Goal: Task Accomplishment & Management: Use online tool/utility

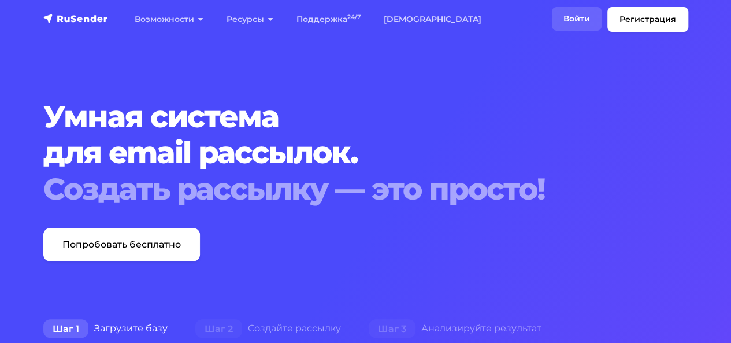
click at [572, 17] on link "Войти" at bounding box center [577, 19] width 50 height 24
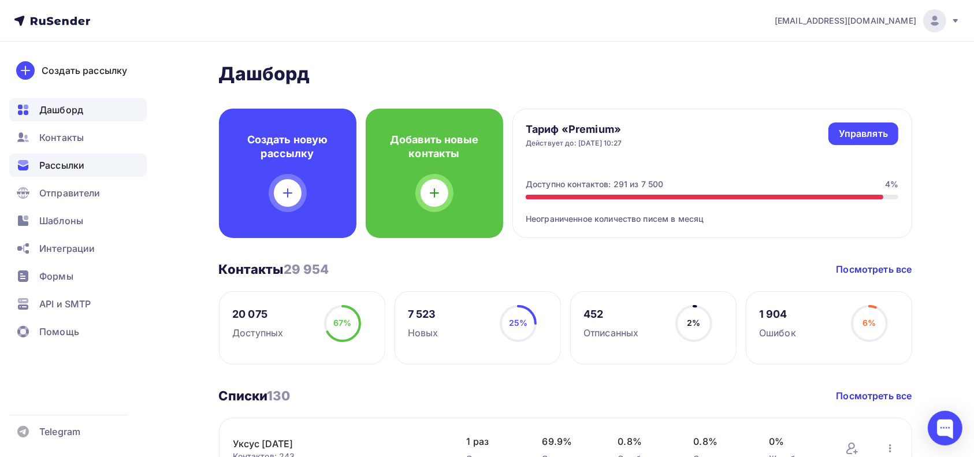
click at [47, 167] on span "Рассылки" at bounding box center [61, 165] width 45 height 14
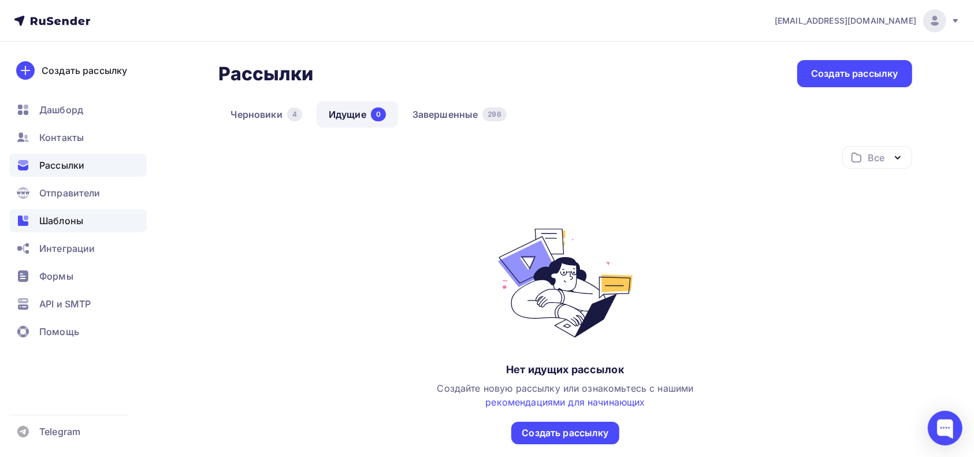
click at [59, 219] on span "Шаблоны" at bounding box center [61, 221] width 44 height 14
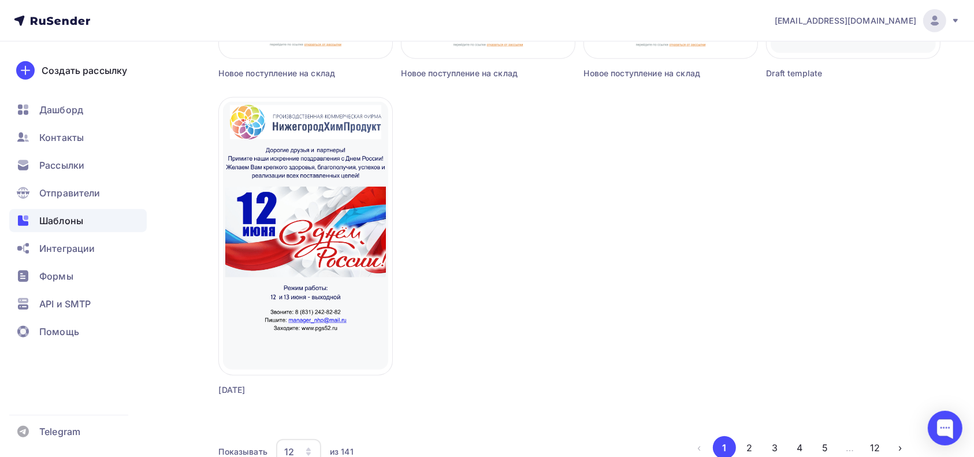
scroll to position [1068, 0]
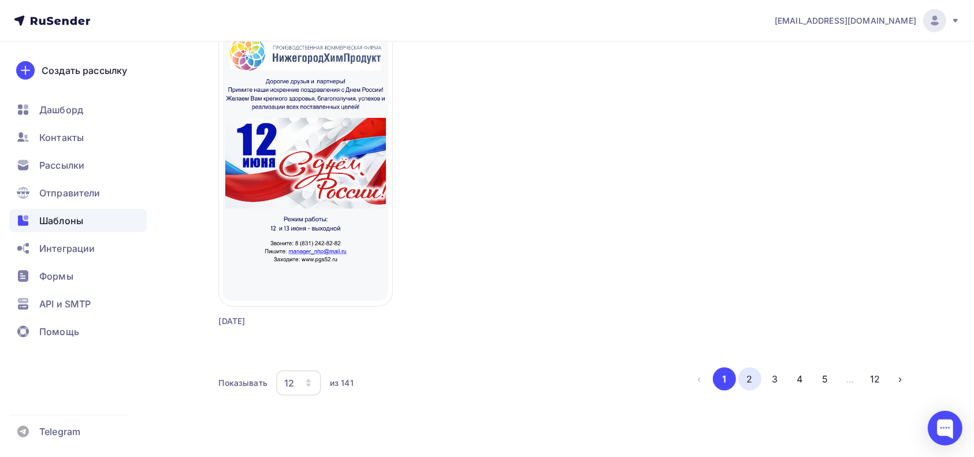
click at [750, 376] on button "2" at bounding box center [749, 378] width 23 height 23
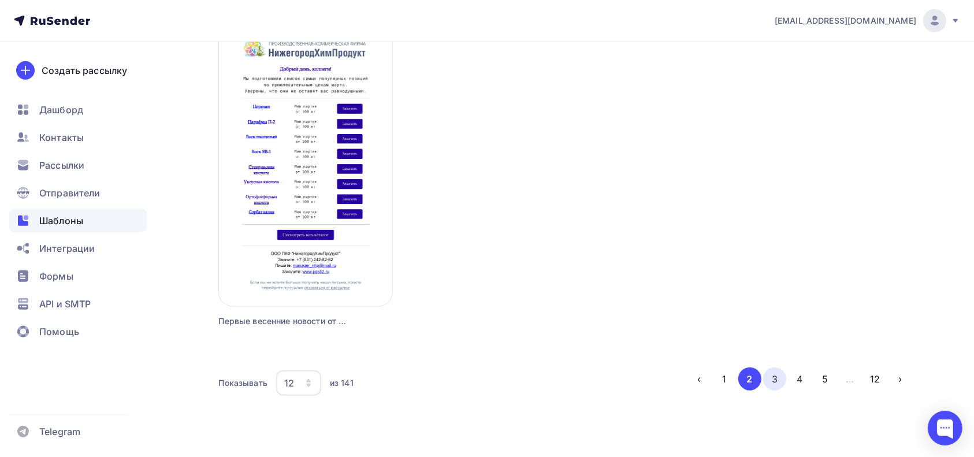
click at [771, 379] on button "3" at bounding box center [774, 378] width 23 height 23
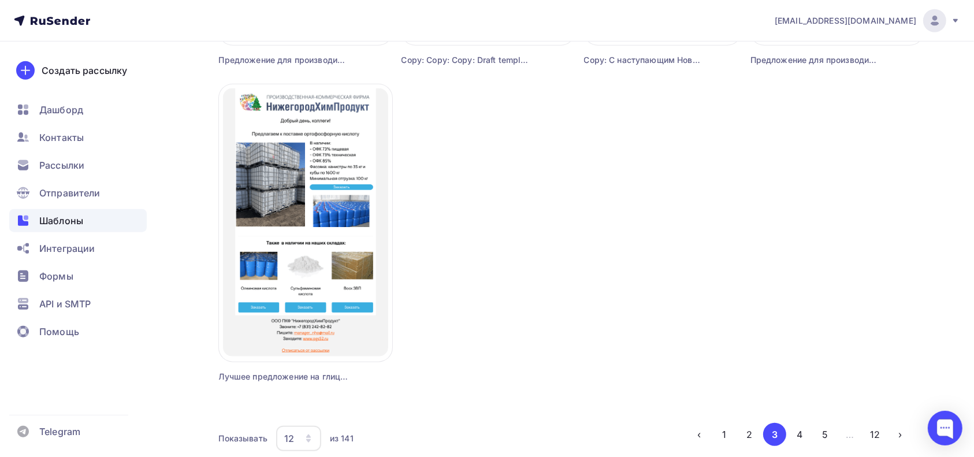
scroll to position [990, 0]
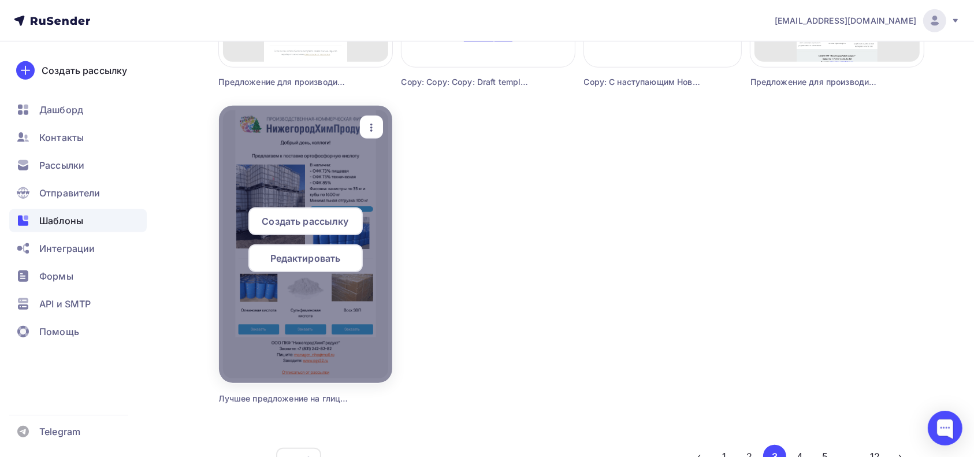
click at [341, 223] on span "Создать рассылку" at bounding box center [305, 221] width 87 height 14
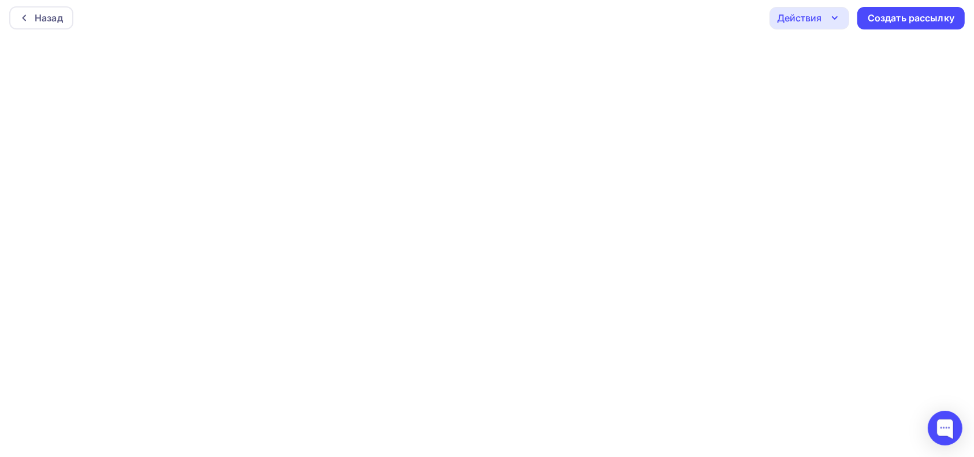
scroll to position [3, 0]
click at [893, 21] on div "Создать рассылку" at bounding box center [911, 18] width 87 height 13
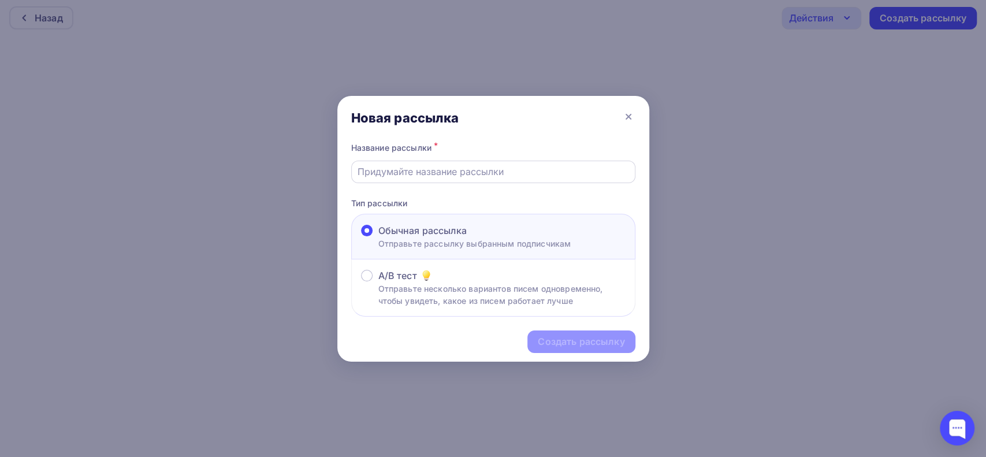
click at [530, 167] on input "text" at bounding box center [493, 172] width 271 height 14
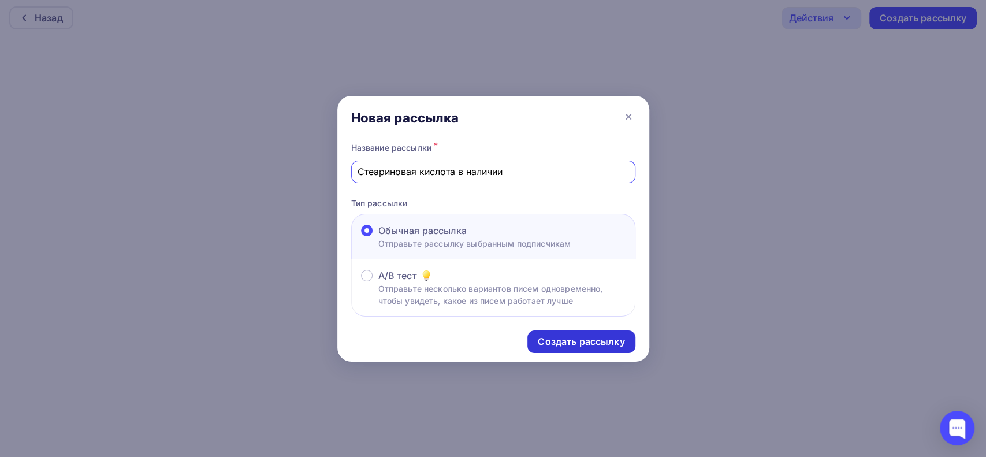
type input "Стеариновая кислота в наличии"
click at [618, 338] on div "Создать рассылку" at bounding box center [581, 341] width 87 height 13
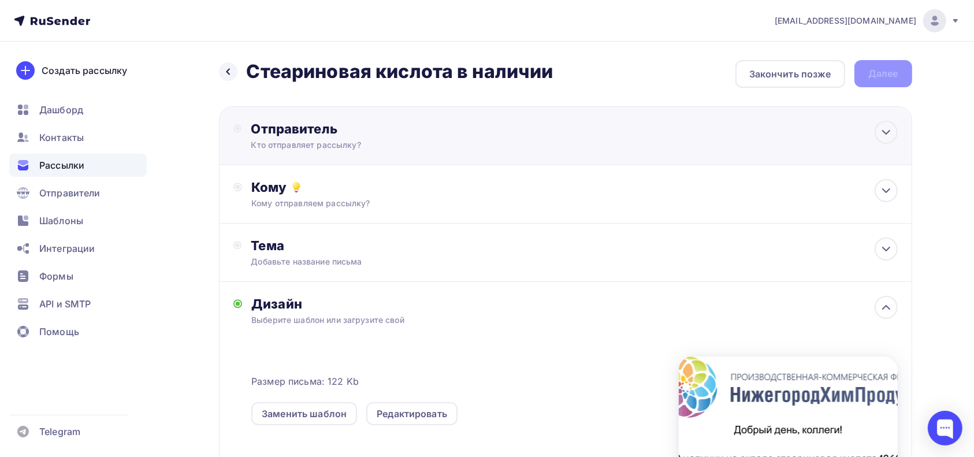
click at [333, 146] on div "Кто отправляет рассылку?" at bounding box center [363, 145] width 225 height 12
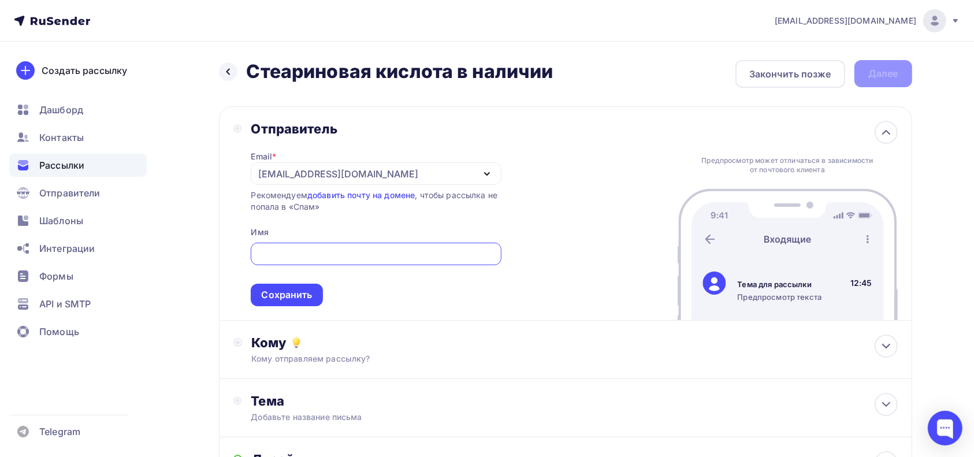
click at [368, 252] on input "text" at bounding box center [376, 254] width 237 height 14
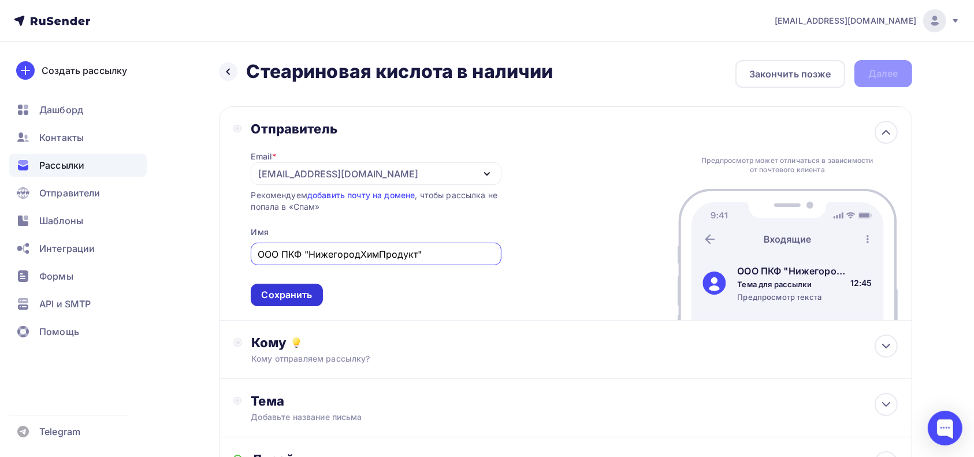
type input "ООО ПКФ "НижегородХимПродукт""
click at [303, 293] on div "Сохранить" at bounding box center [286, 294] width 51 height 13
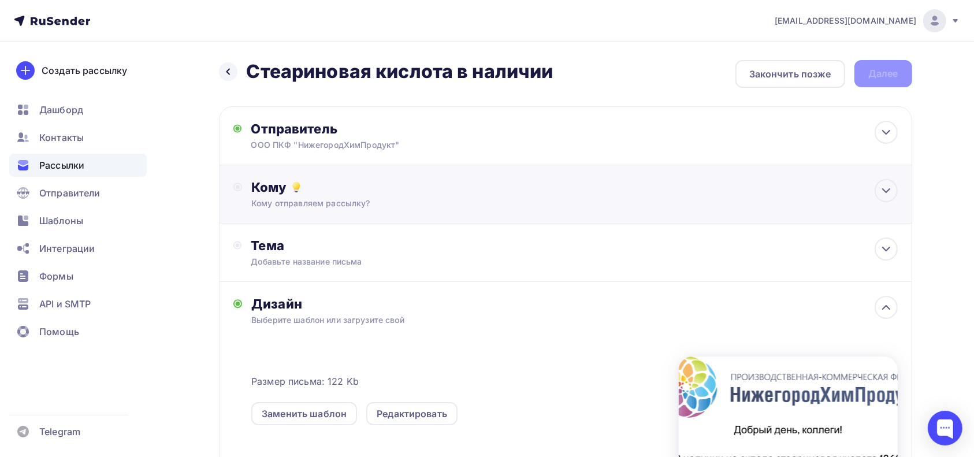
click at [338, 205] on div "Кому отправляем рассылку?" at bounding box center [542, 204] width 582 height 12
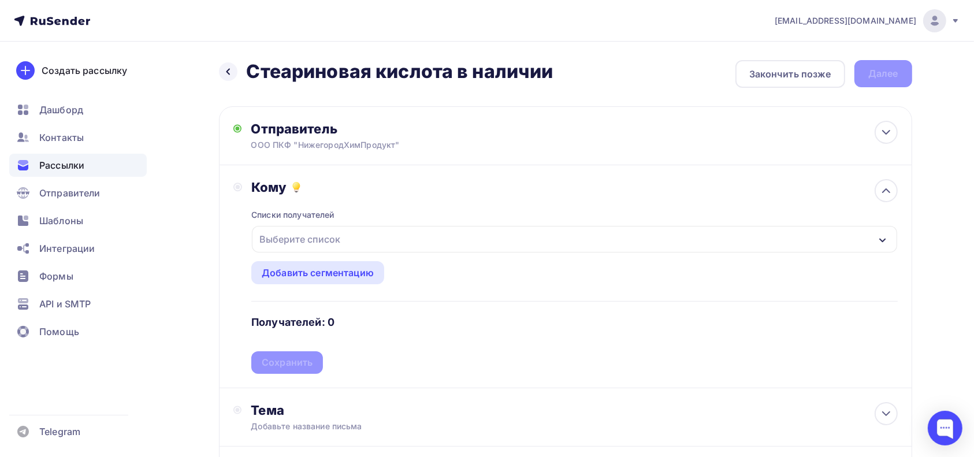
drag, startPoint x: 886, startPoint y: 243, endPoint x: 875, endPoint y: 240, distance: 10.7
click at [886, 242] on icon "button" at bounding box center [882, 240] width 9 height 9
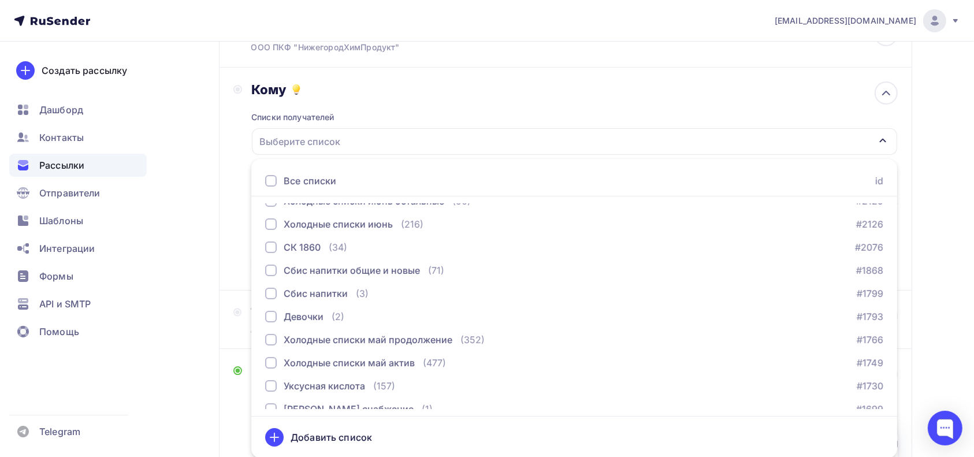
scroll to position [2798, 0]
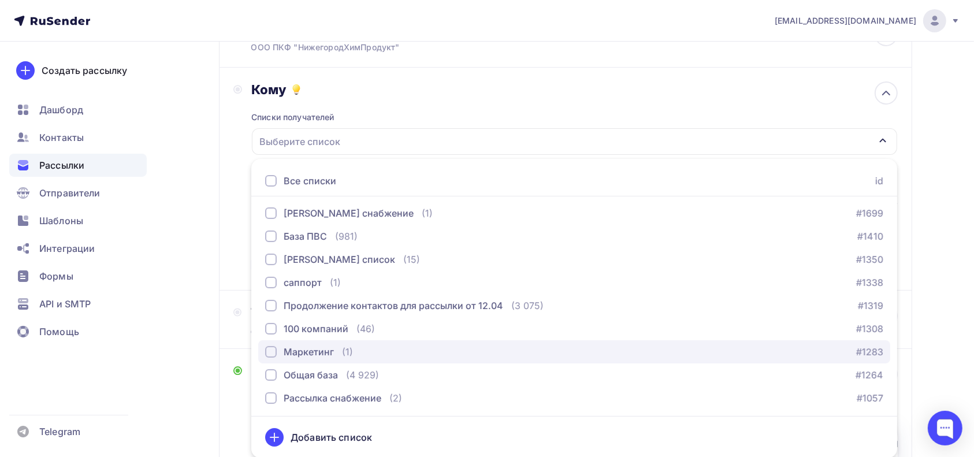
click at [333, 352] on div "Маркетинг (1)" at bounding box center [309, 352] width 88 height 14
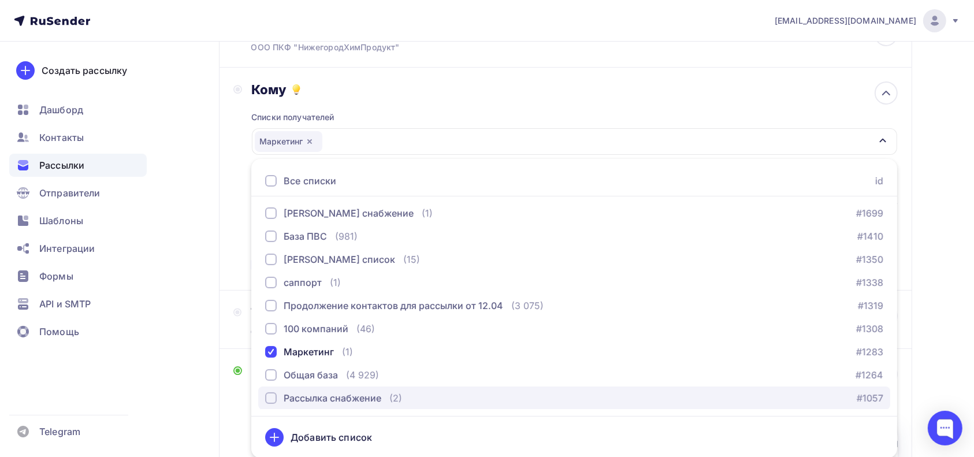
click at [364, 398] on div "Рассылка снабжение" at bounding box center [333, 398] width 98 height 14
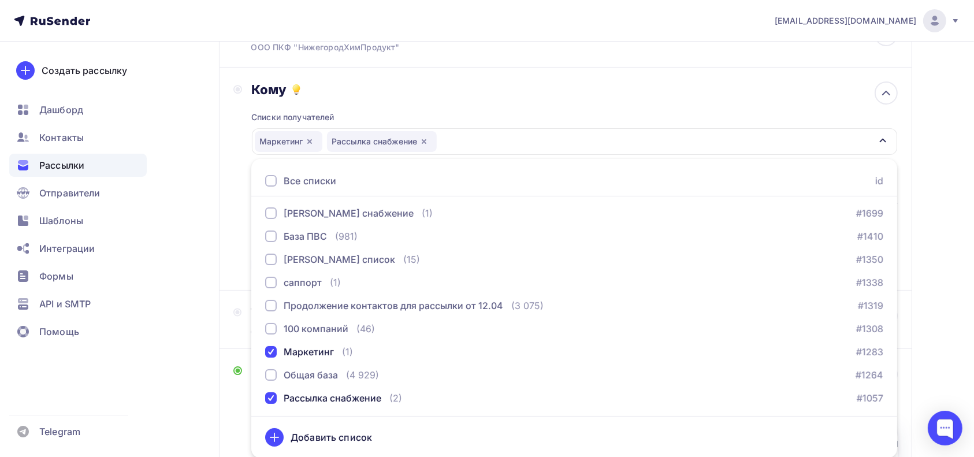
click at [230, 238] on div "Кому Списки получателей Маркетинг Рассылка снабжение Все списки id Уксус [DATE]…" at bounding box center [565, 179] width 693 height 223
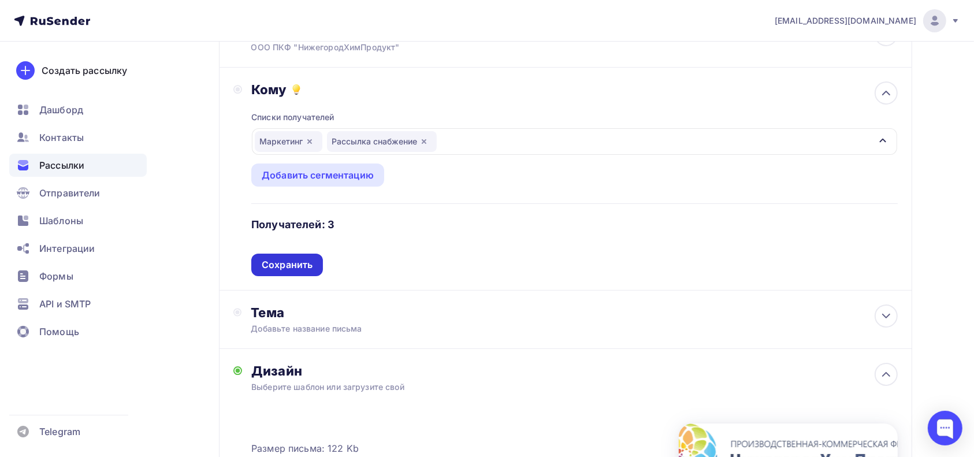
click at [304, 263] on div "Сохранить" at bounding box center [287, 264] width 51 height 13
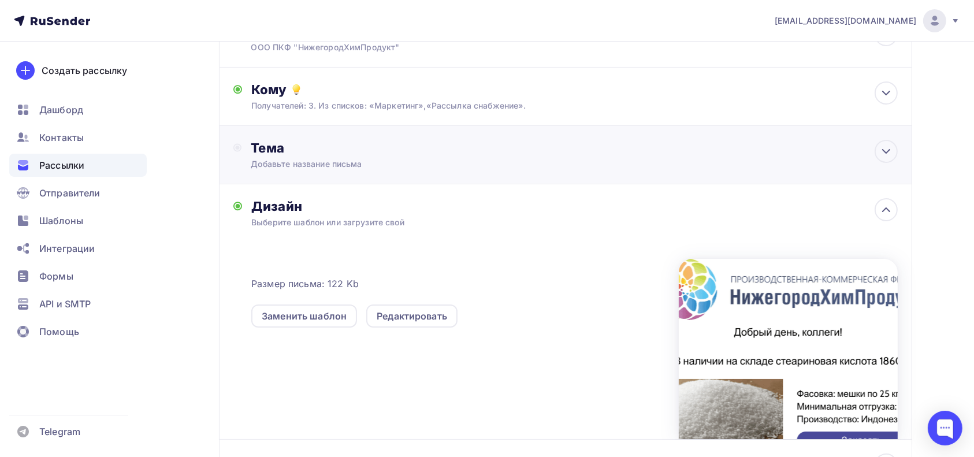
click at [332, 164] on div "Добавьте название письма" at bounding box center [354, 164] width 206 height 12
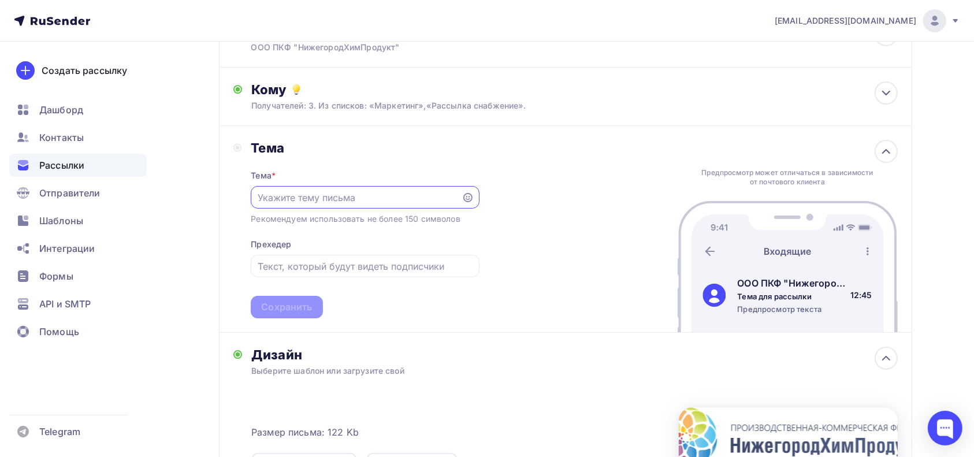
scroll to position [0, 0]
type input "Стеариновая кислота в наличии на складе"
click at [303, 312] on div "Сохранить" at bounding box center [286, 306] width 51 height 13
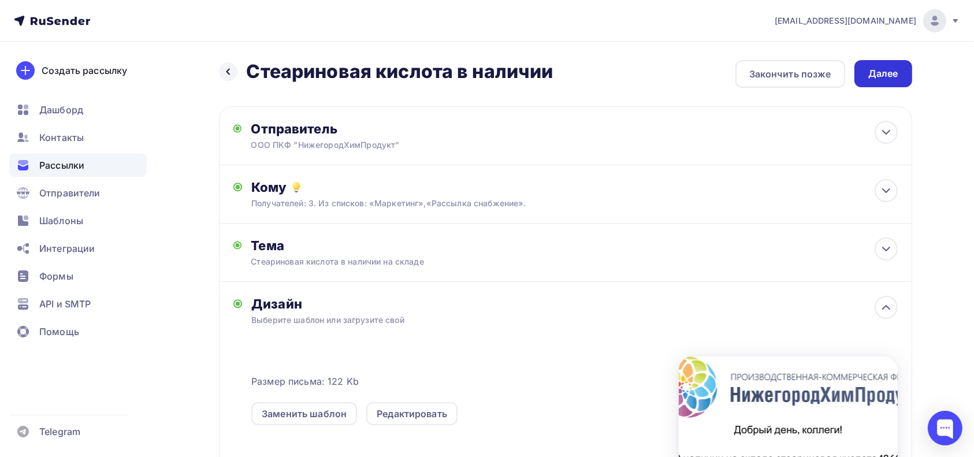
click at [898, 79] on div "Далее" at bounding box center [883, 73] width 58 height 27
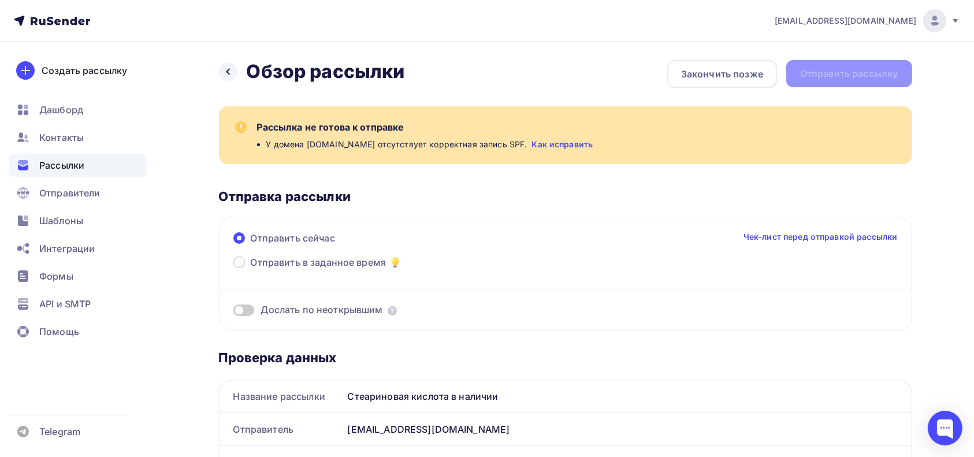
click at [545, 145] on link "Как исправить" at bounding box center [561, 145] width 61 height 12
